Goal: Navigation & Orientation: Find specific page/section

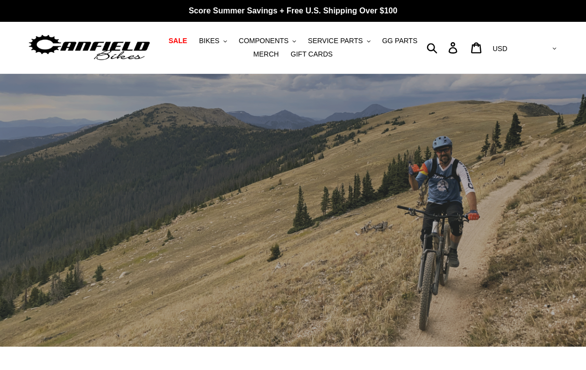
click at [458, 50] on icon at bounding box center [452, 47] width 11 height 11
click at [266, 54] on span "MERCH" at bounding box center [265, 54] width 25 height 8
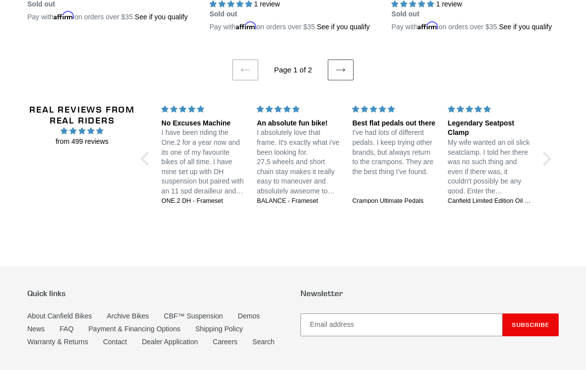
scroll to position [2177, 0]
click at [348, 80] on link "Next page" at bounding box center [341, 70] width 26 height 21
